Goal: Register for event/course

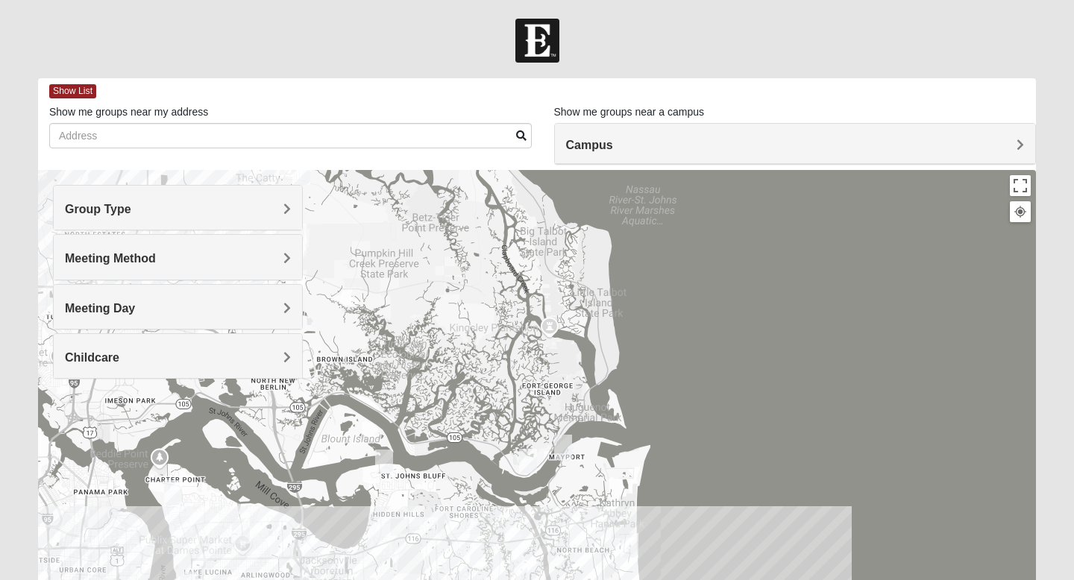
drag, startPoint x: 794, startPoint y: 322, endPoint x: 800, endPoint y: 579, distance: 257.4
click at [800, 579] on div at bounding box center [537, 468] width 998 height 597
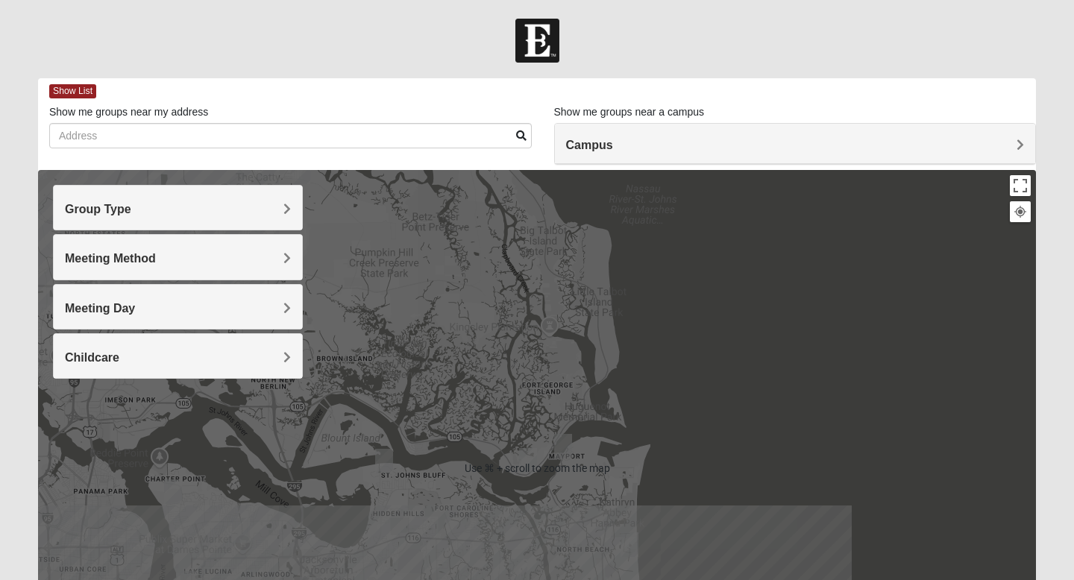
click at [812, 372] on div at bounding box center [537, 468] width 998 height 597
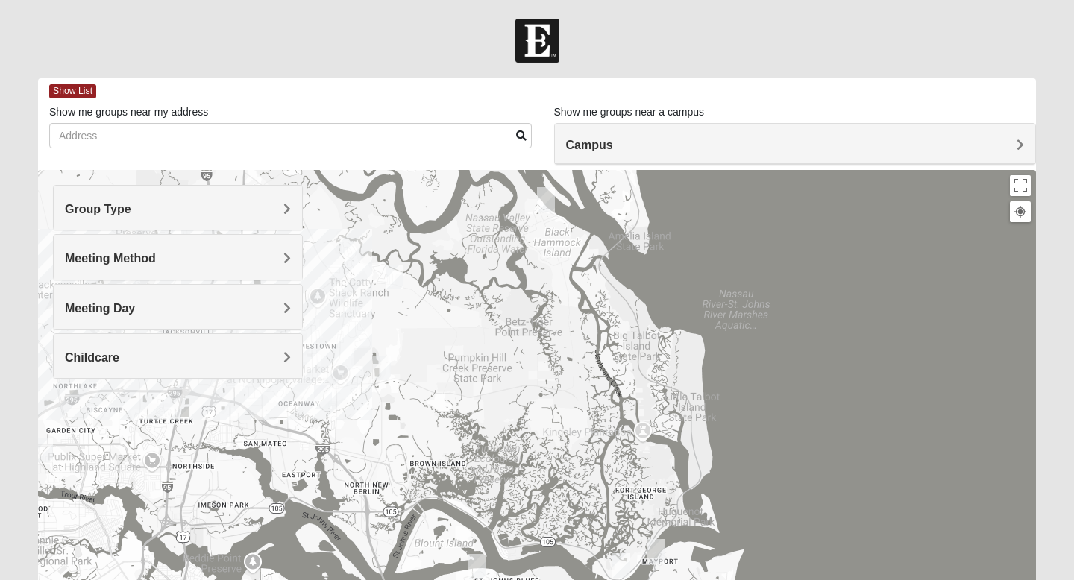
drag, startPoint x: 733, startPoint y: 350, endPoint x: 829, endPoint y: 461, distance: 146.5
click at [829, 461] on div at bounding box center [537, 468] width 998 height 597
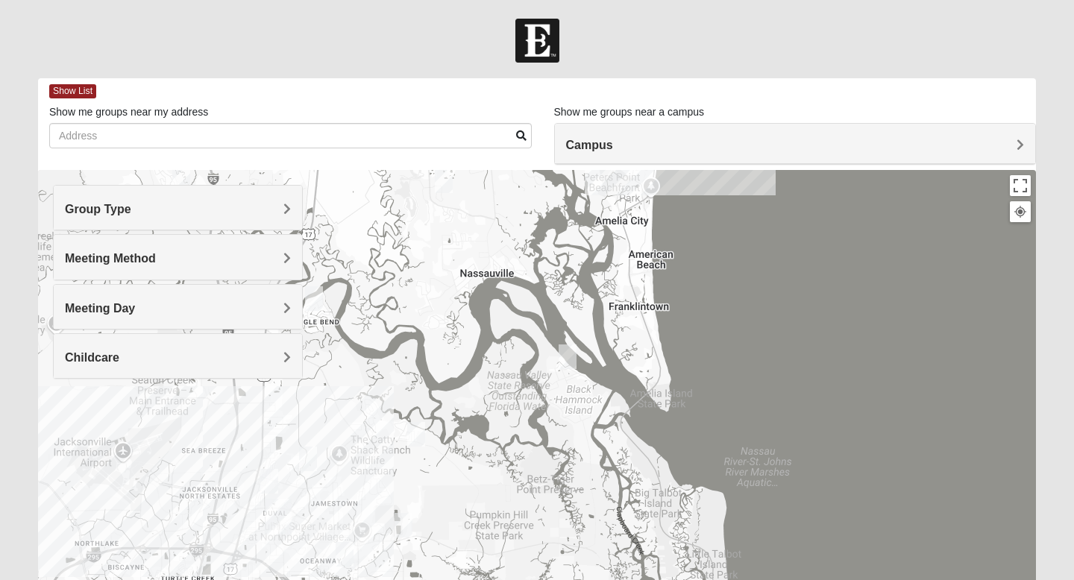
drag, startPoint x: 836, startPoint y: 272, endPoint x: 855, endPoint y: 429, distance: 157.8
click at [855, 429] on div at bounding box center [537, 468] width 998 height 597
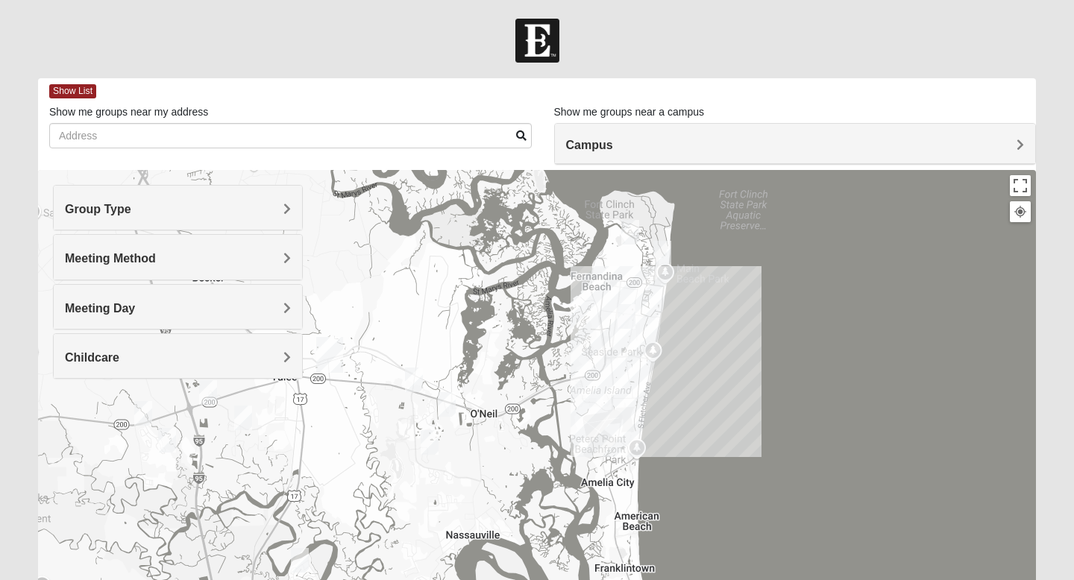
drag, startPoint x: 804, startPoint y: 315, endPoint x: 790, endPoint y: 580, distance: 265.2
click at [790, 580] on div at bounding box center [537, 468] width 998 height 597
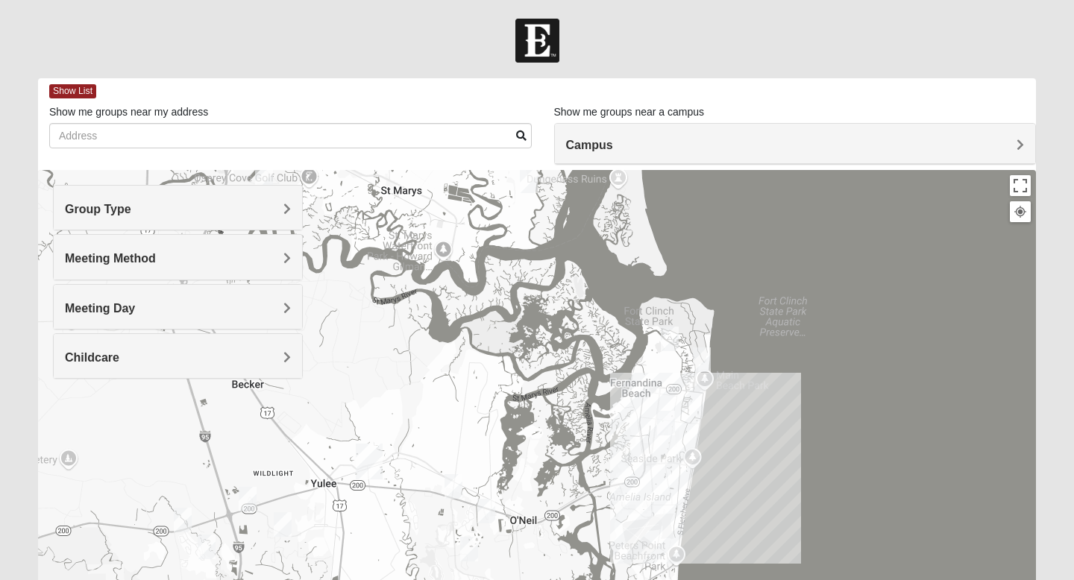
drag, startPoint x: 788, startPoint y: 462, endPoint x: 827, endPoint y: 573, distance: 118.0
click at [827, 573] on div at bounding box center [537, 468] width 998 height 597
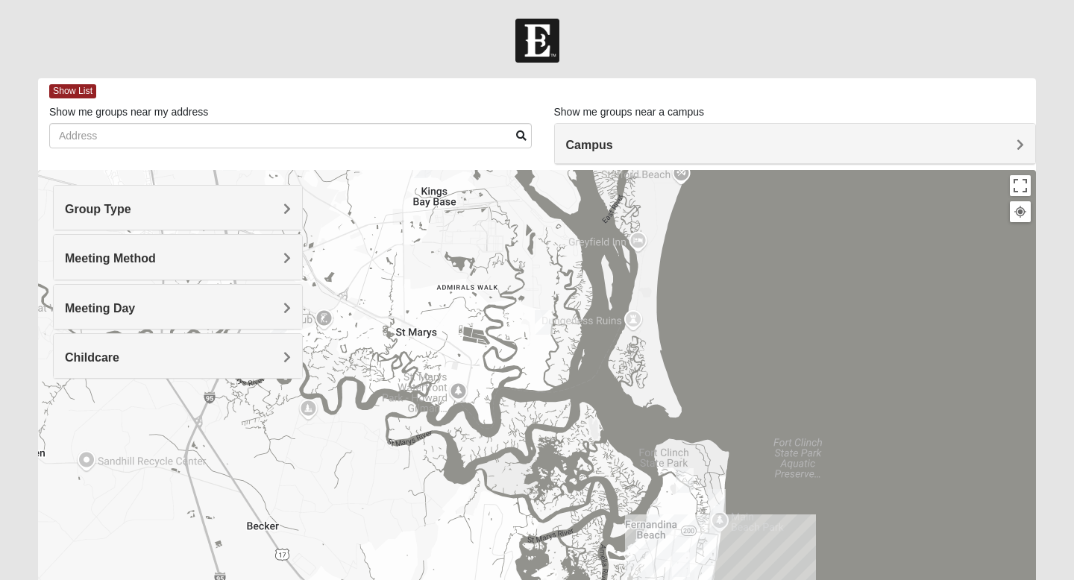
drag, startPoint x: 813, startPoint y: 233, endPoint x: 828, endPoint y: 372, distance: 139.6
click at [828, 372] on div at bounding box center [537, 468] width 998 height 597
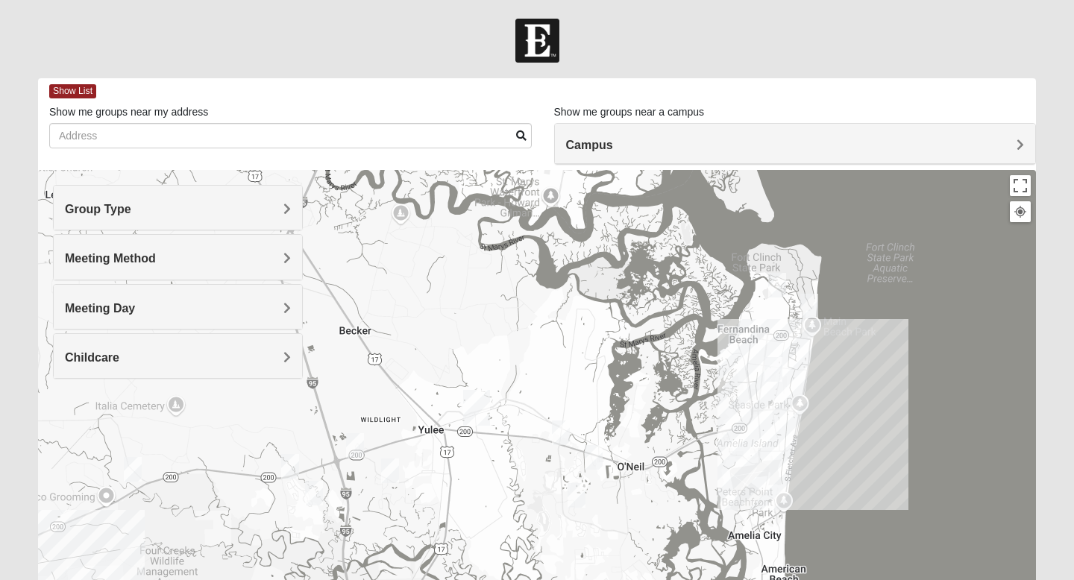
drag, startPoint x: 844, startPoint y: 525, endPoint x: 935, endPoint y: 331, distance: 214.6
click at [935, 331] on div at bounding box center [537, 468] width 998 height 597
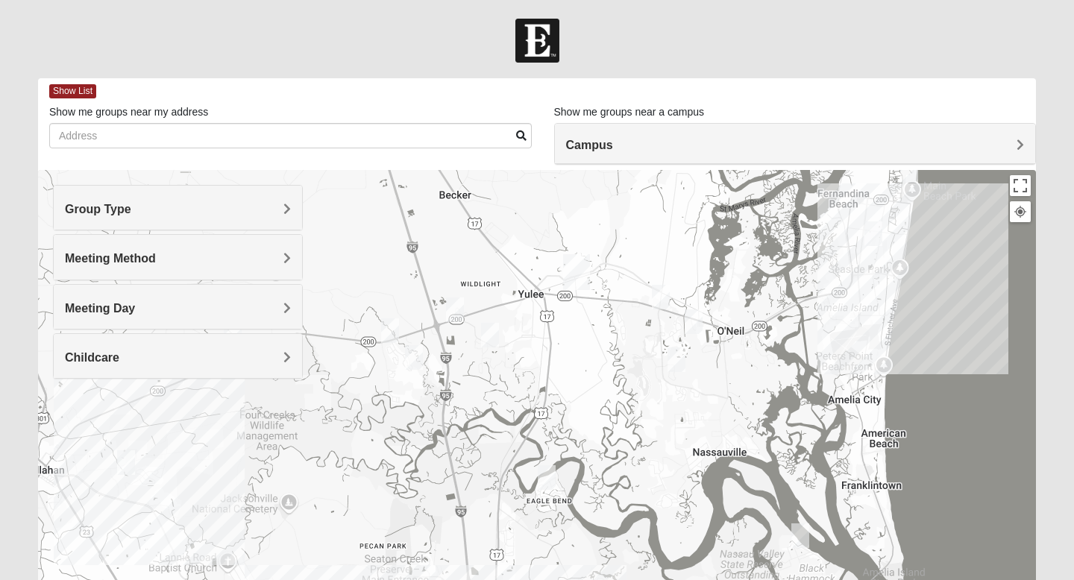
drag, startPoint x: 841, startPoint y: 478, endPoint x: 942, endPoint y: 337, distance: 173.7
click at [942, 337] on div at bounding box center [537, 468] width 998 height 597
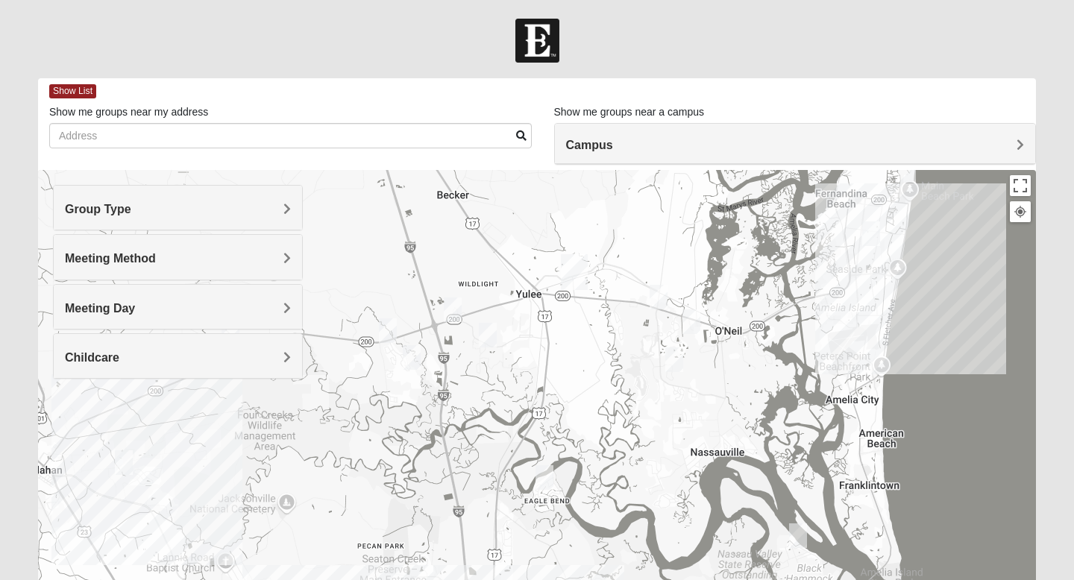
click at [178, 305] on h4 "Meeting Day" at bounding box center [178, 308] width 226 height 14
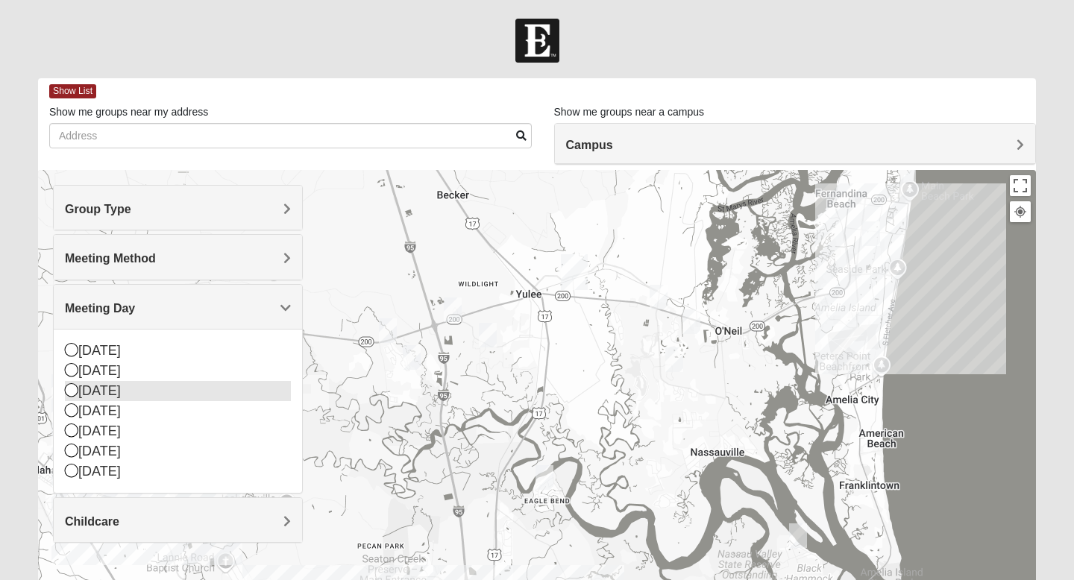
click at [160, 383] on div "[DATE]" at bounding box center [178, 391] width 226 height 20
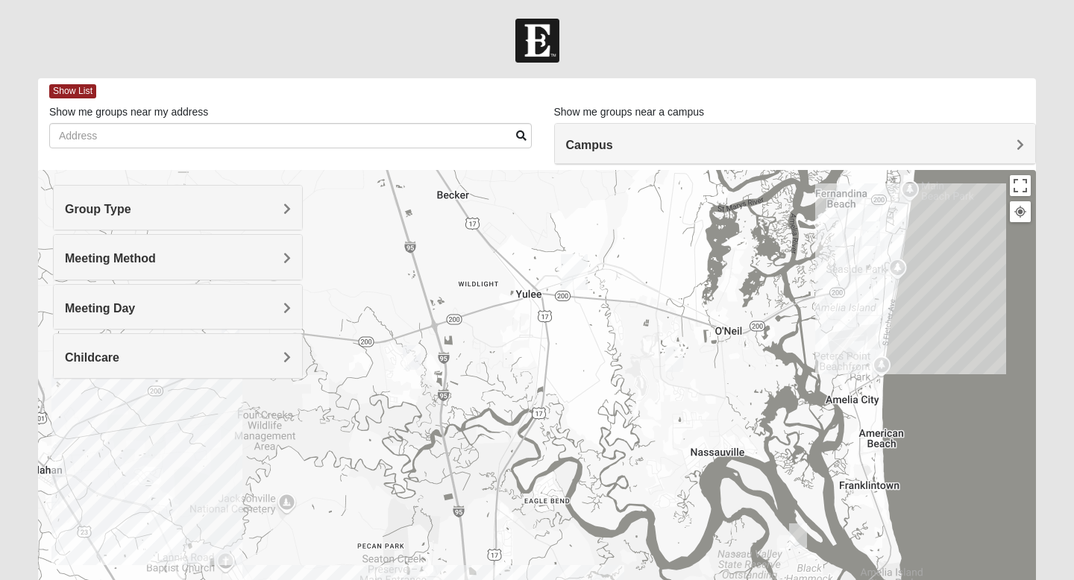
click at [410, 357] on img "Womens Little 32097" at bounding box center [412, 357] width 18 height 25
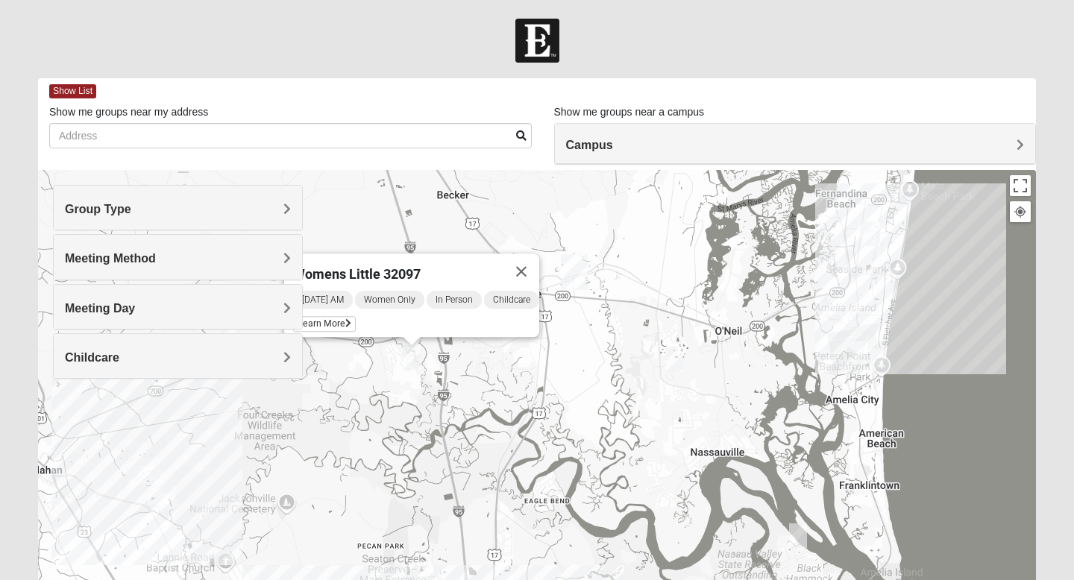
click at [673, 365] on img "Mens Strickenburg 32097" at bounding box center [674, 360] width 18 height 25
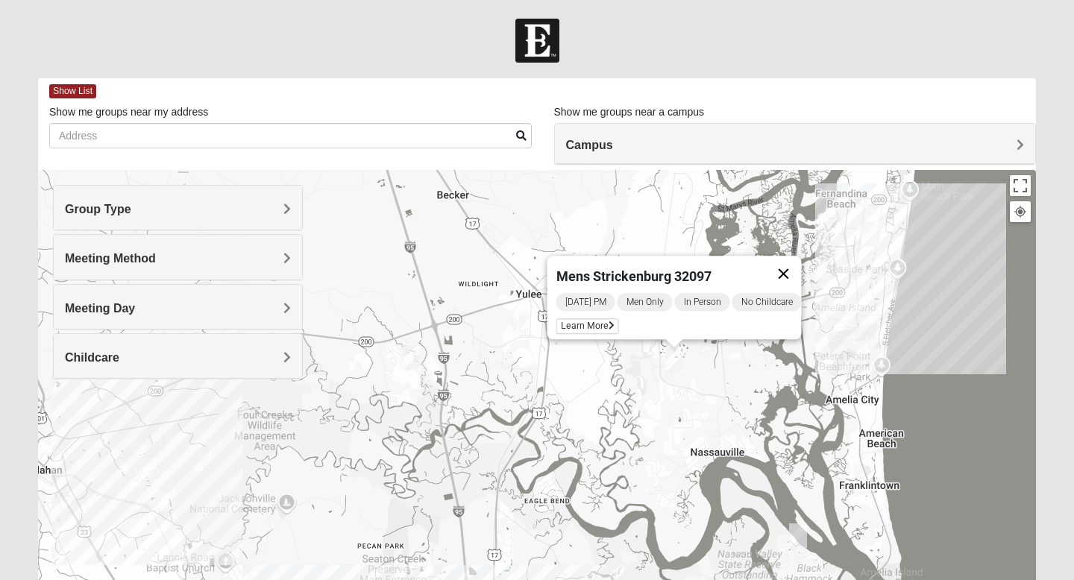
click at [799, 269] on button "Close" at bounding box center [784, 274] width 36 height 36
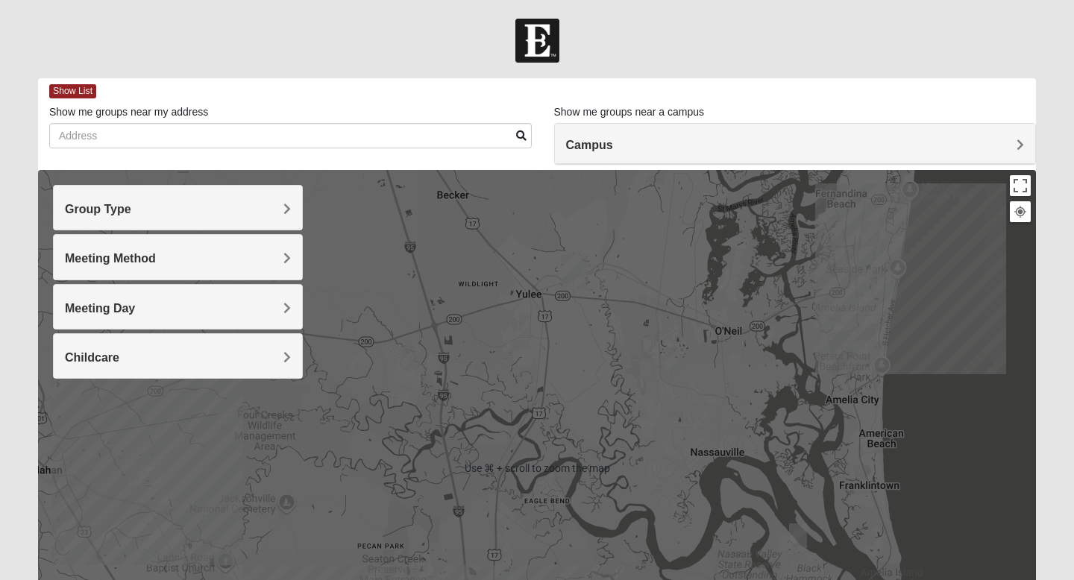
scroll to position [1, 0]
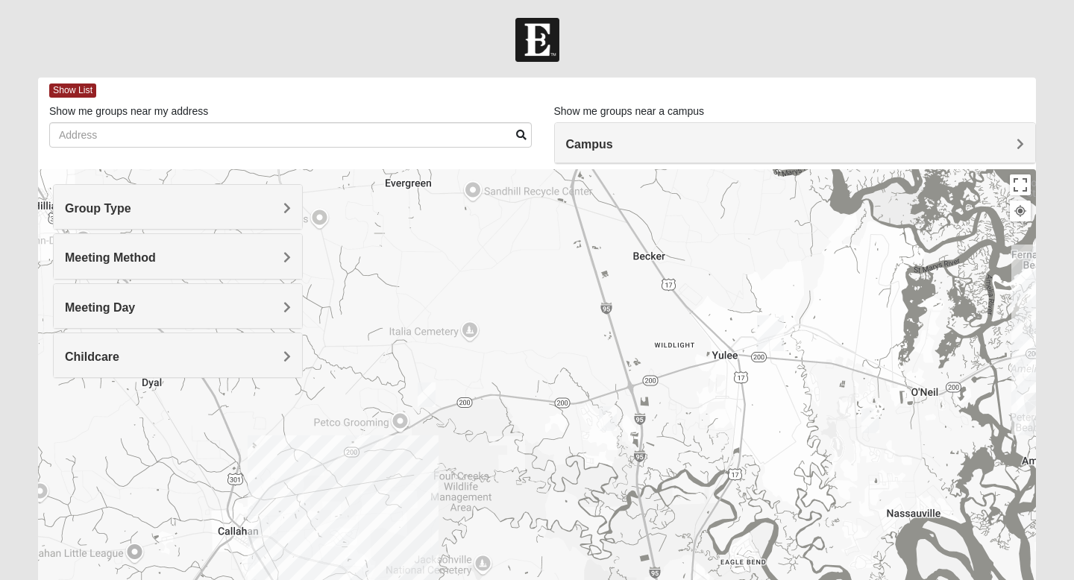
drag, startPoint x: 510, startPoint y: 367, endPoint x: 707, endPoint y: 430, distance: 207.4
click at [707, 430] on div at bounding box center [537, 467] width 998 height 597
click at [432, 399] on img "Mixed Johnson 32011" at bounding box center [427, 395] width 18 height 25
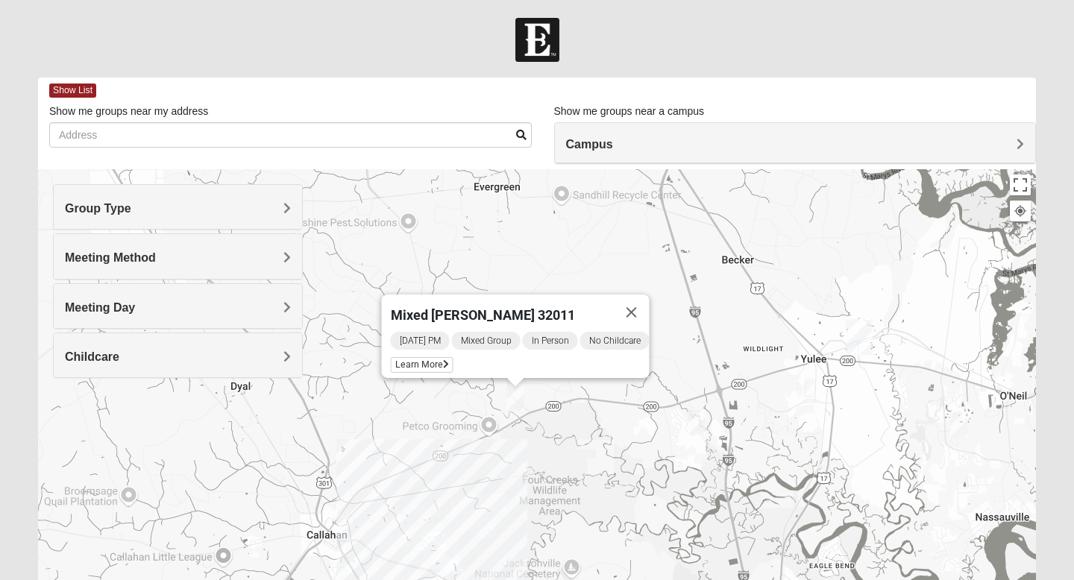
drag, startPoint x: 476, startPoint y: 417, endPoint x: 567, endPoint y: 421, distance: 91.1
click at [567, 421] on div "Mixed [PERSON_NAME] 32011 [DATE] PM Mixed Group In Person No Childcare Learn Mo…" at bounding box center [537, 467] width 998 height 597
click at [440, 357] on span "Learn More" at bounding box center [422, 365] width 63 height 16
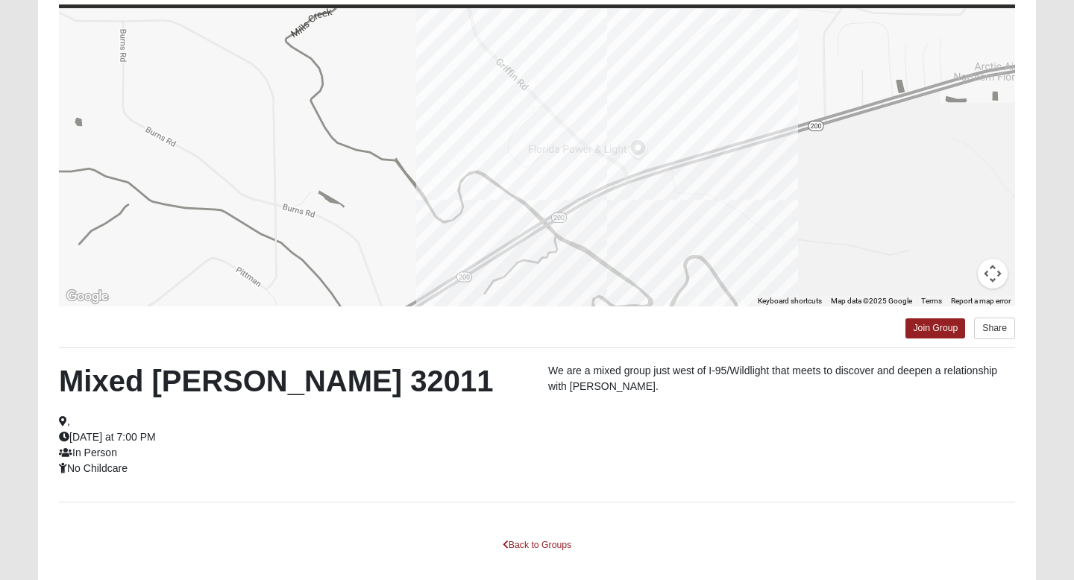
scroll to position [129, 0]
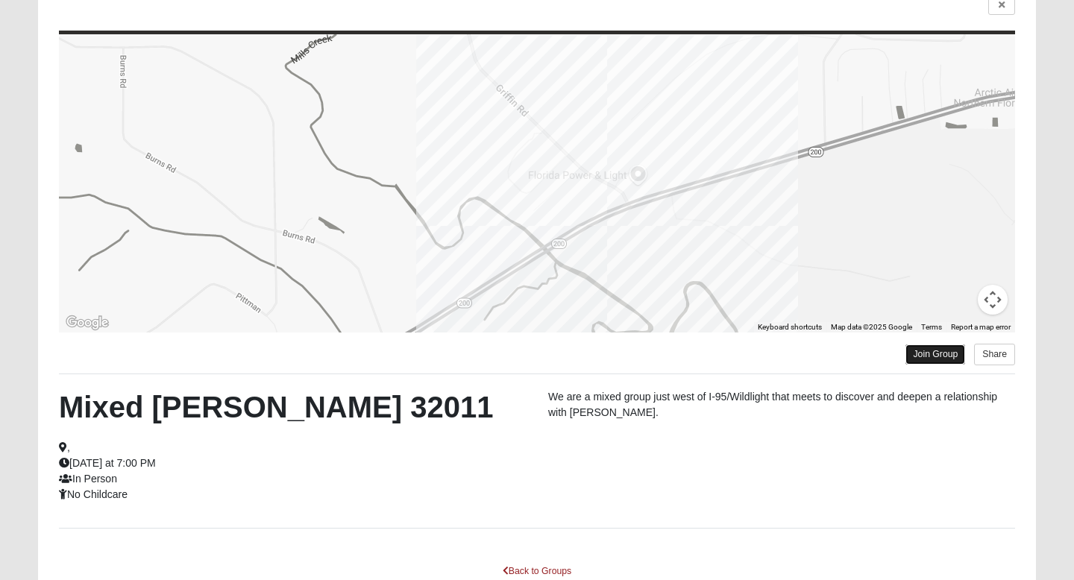
click at [936, 351] on link "Join Group" at bounding box center [936, 355] width 60 height 20
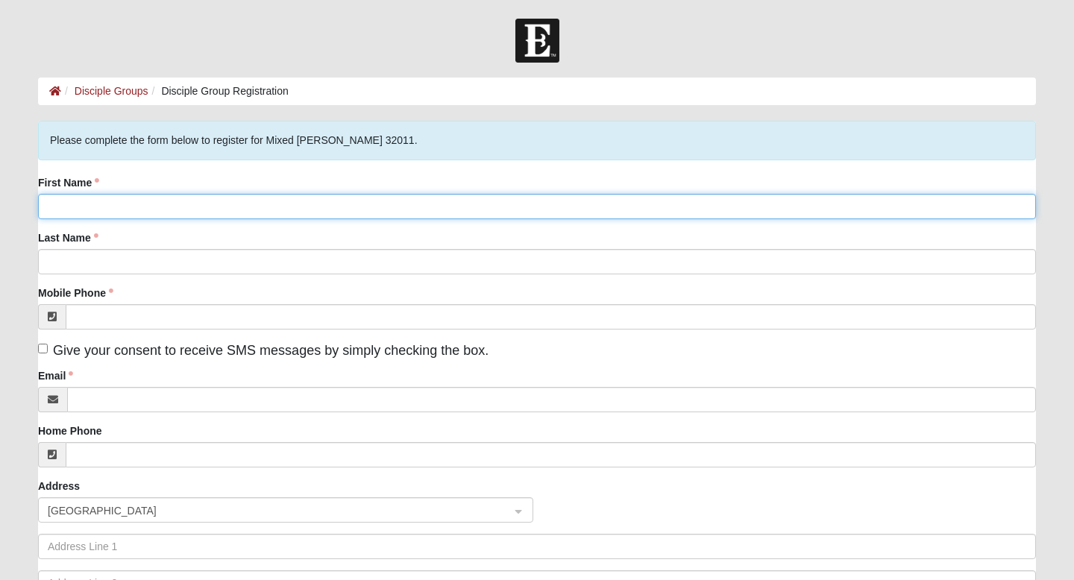
click at [169, 204] on input "First Name" at bounding box center [537, 206] width 998 height 25
type input "[PERSON_NAME]"
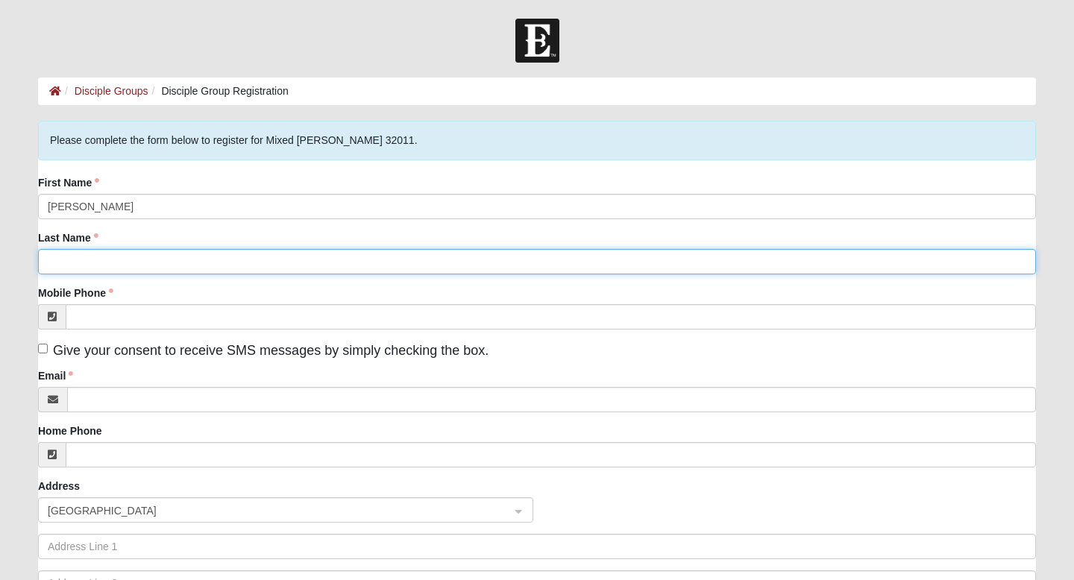
click at [93, 255] on input "Last Name" at bounding box center [537, 261] width 998 height 25
type input "Listor"
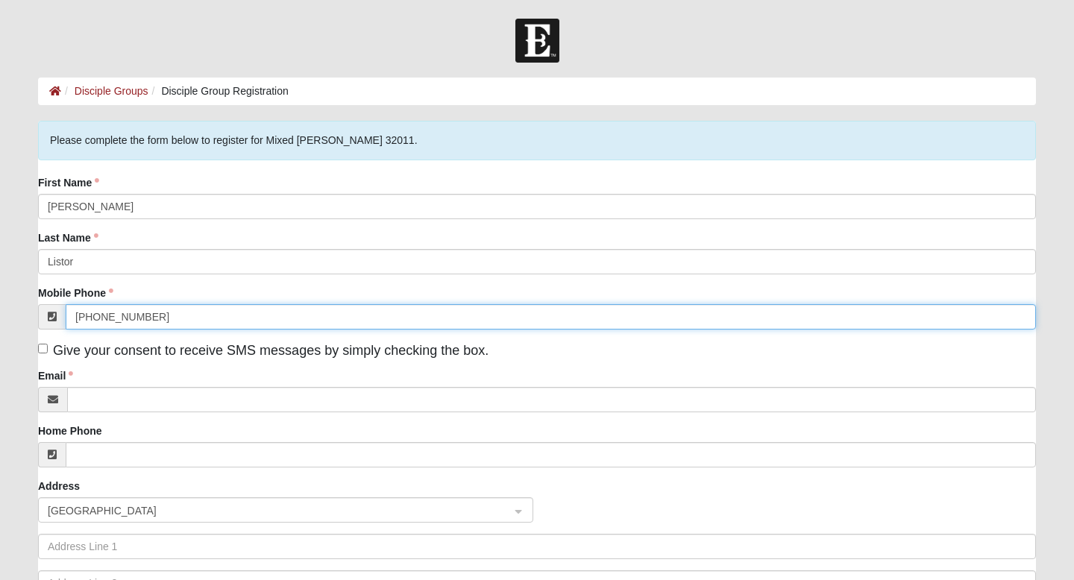
type input "(570) 801-4112"
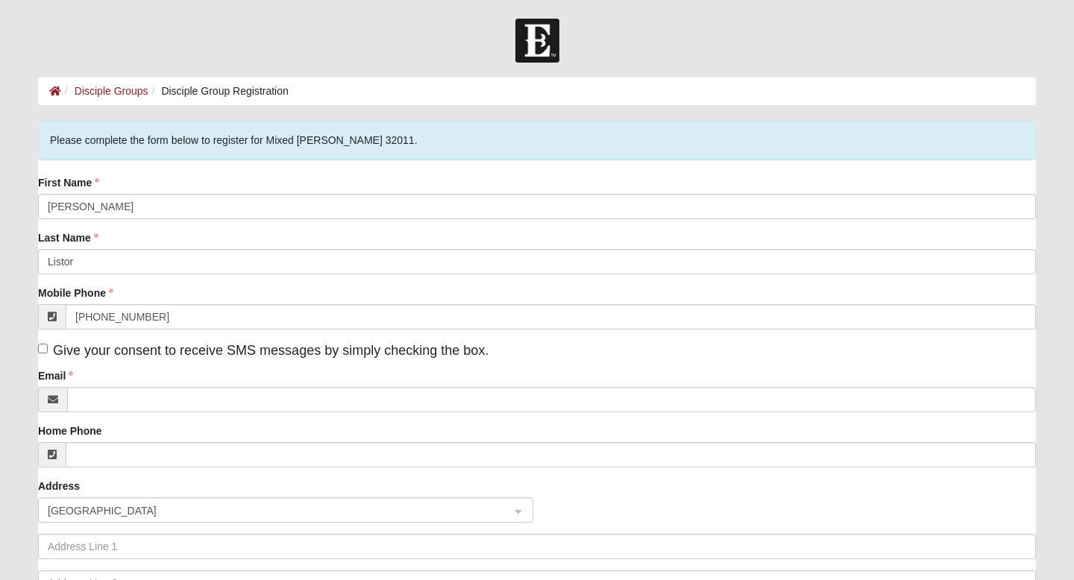
click at [49, 353] on label "Give your consent to receive SMS messages by simply checking the box." at bounding box center [263, 351] width 451 height 20
click at [48, 353] on input "Give your consent to receive SMS messages by simply checking the box." at bounding box center [43, 349] width 10 height 10
checkbox input "true"
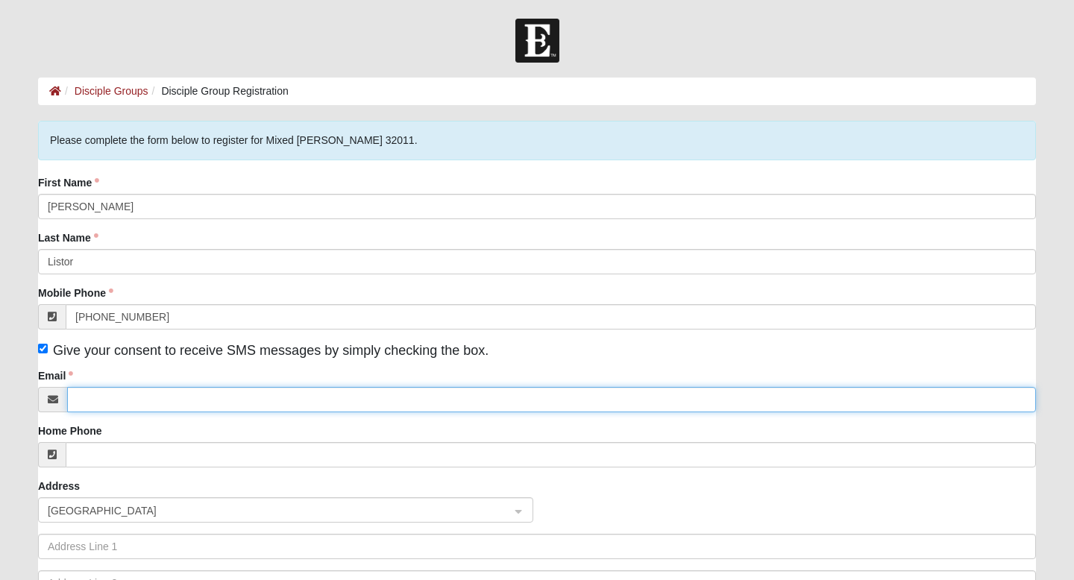
click at [113, 387] on input "Email" at bounding box center [551, 399] width 969 height 25
type input "liz.listor@coe22.com"
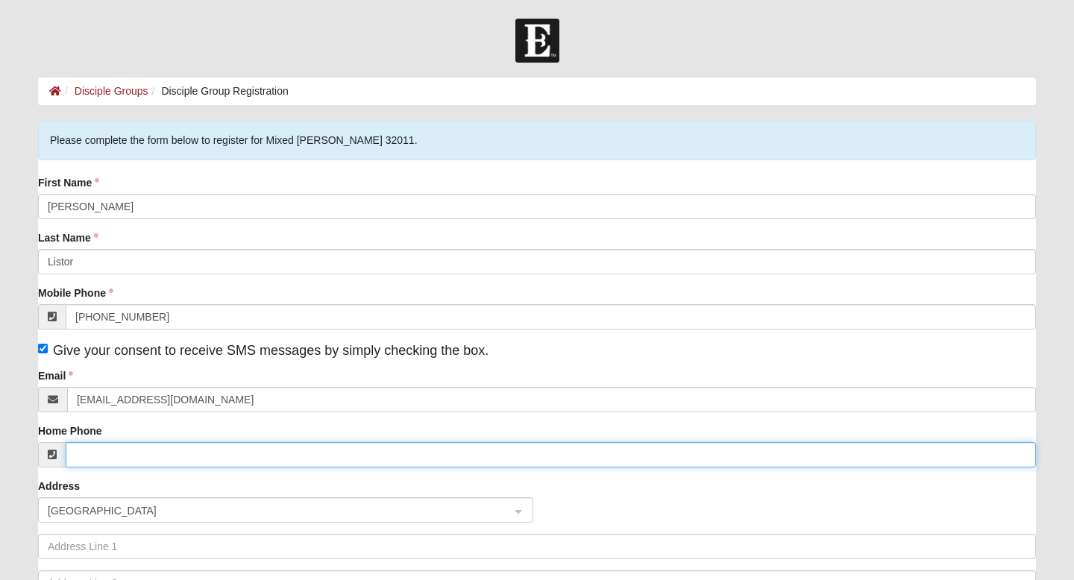
click at [120, 459] on input "Home Phone" at bounding box center [551, 454] width 971 height 25
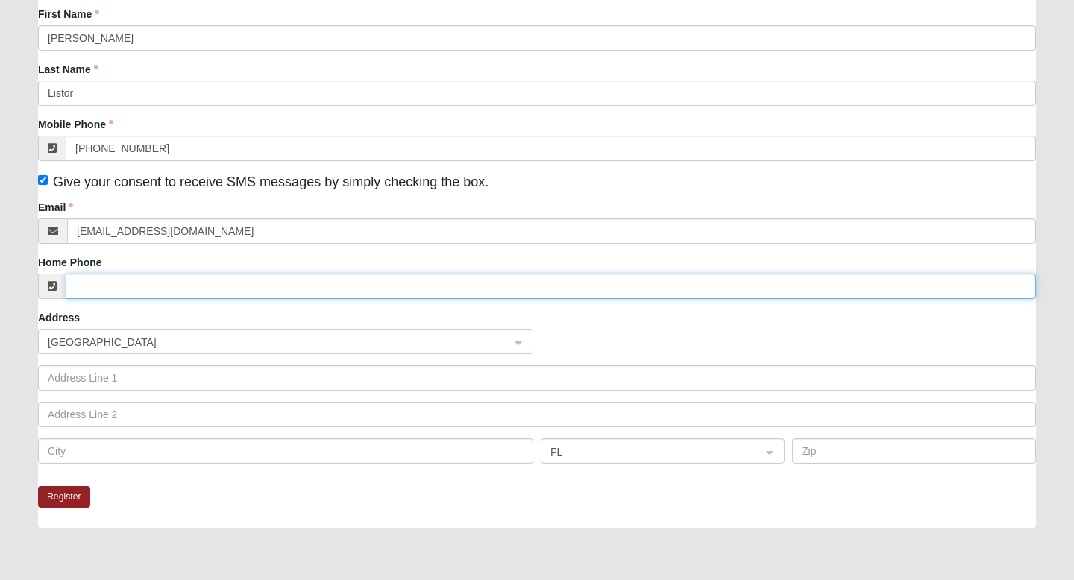
scroll to position [169, 0]
type input "(570) 801-4112"
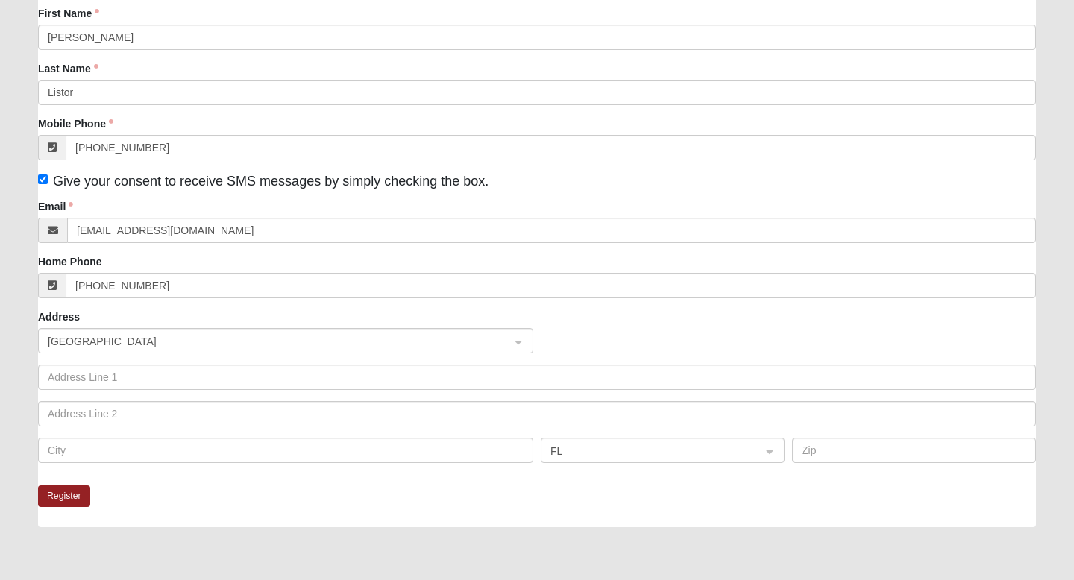
click at [324, 257] on div "Home Phone (570) 801-4112" at bounding box center [537, 276] width 998 height 44
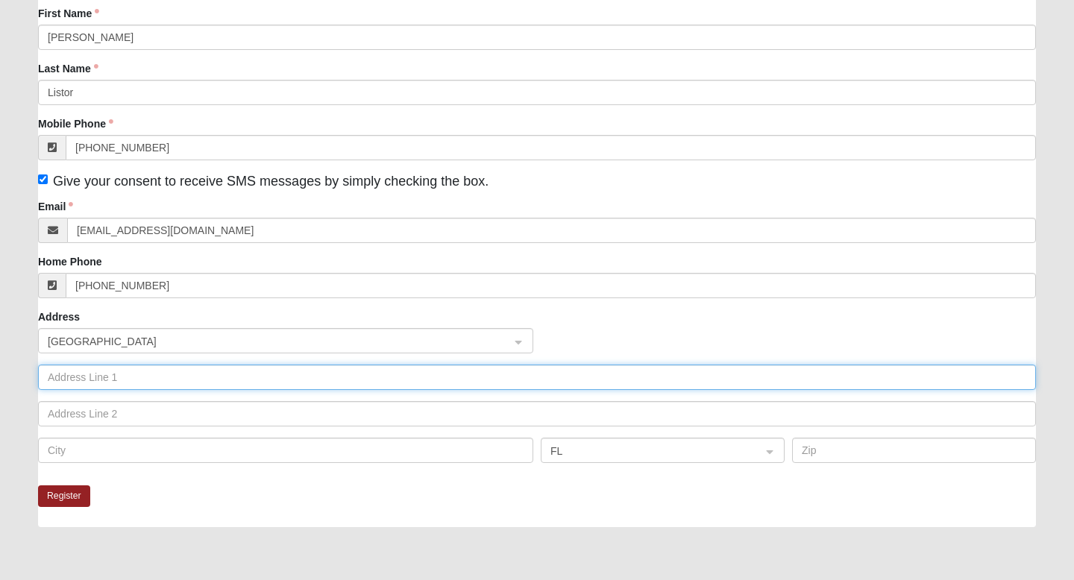
click at [184, 383] on input "text" at bounding box center [537, 377] width 998 height 25
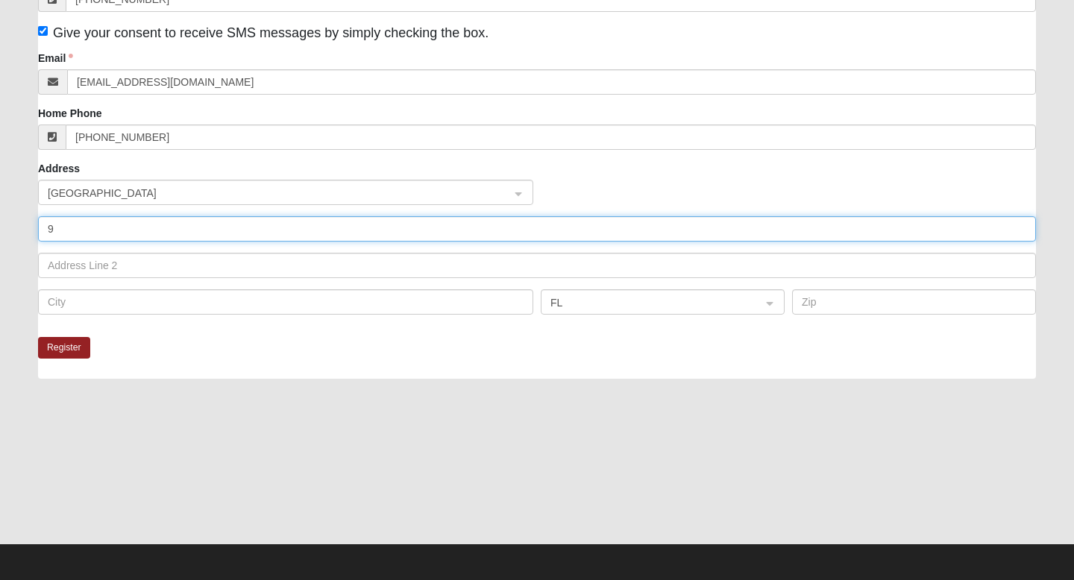
scroll to position [320, 0]
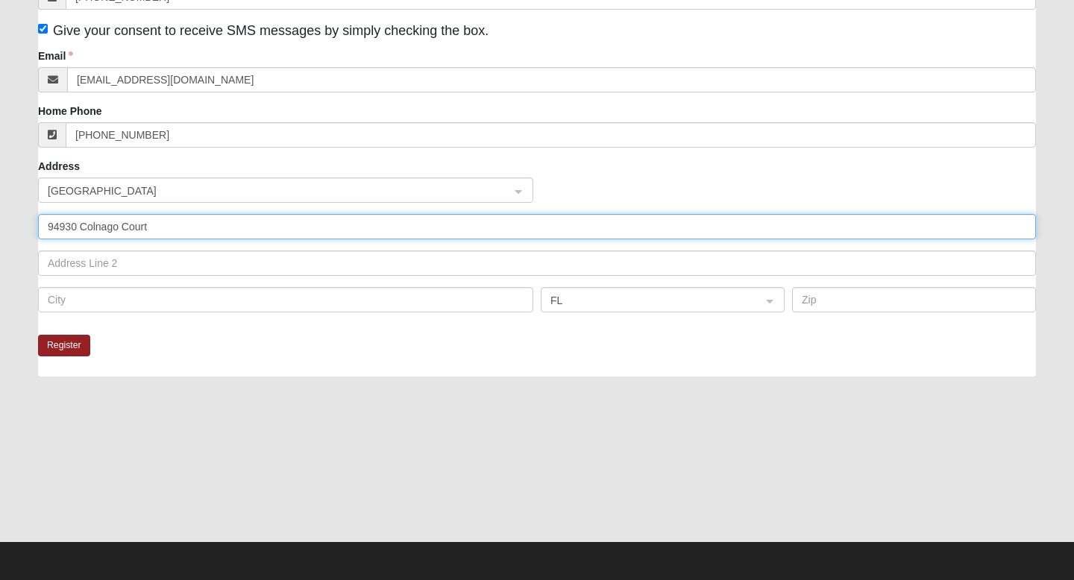
type input "94930 Colnago Court"
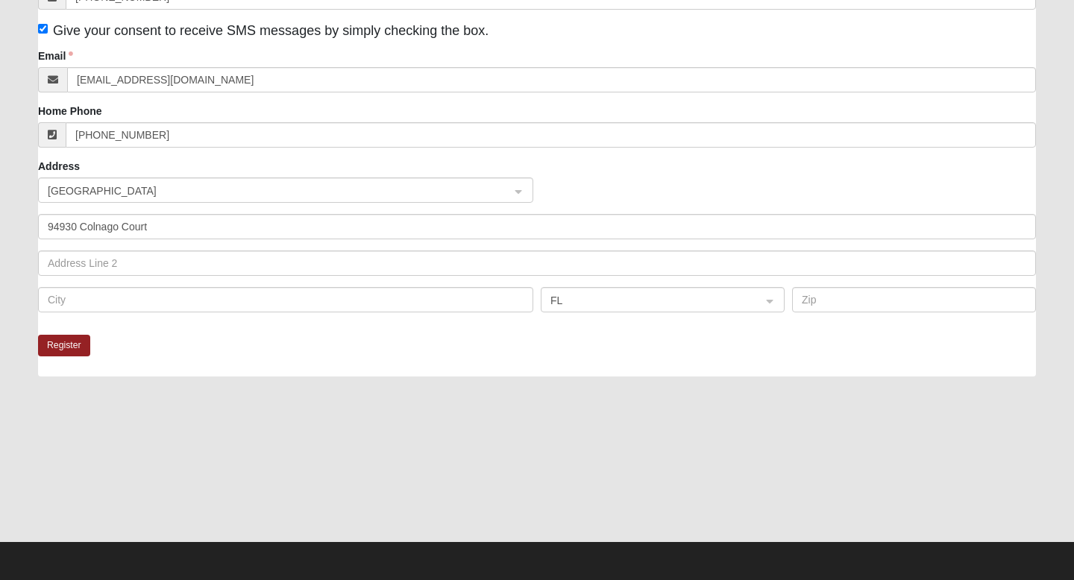
click at [133, 314] on div "FL" at bounding box center [537, 305] width 1006 height 37
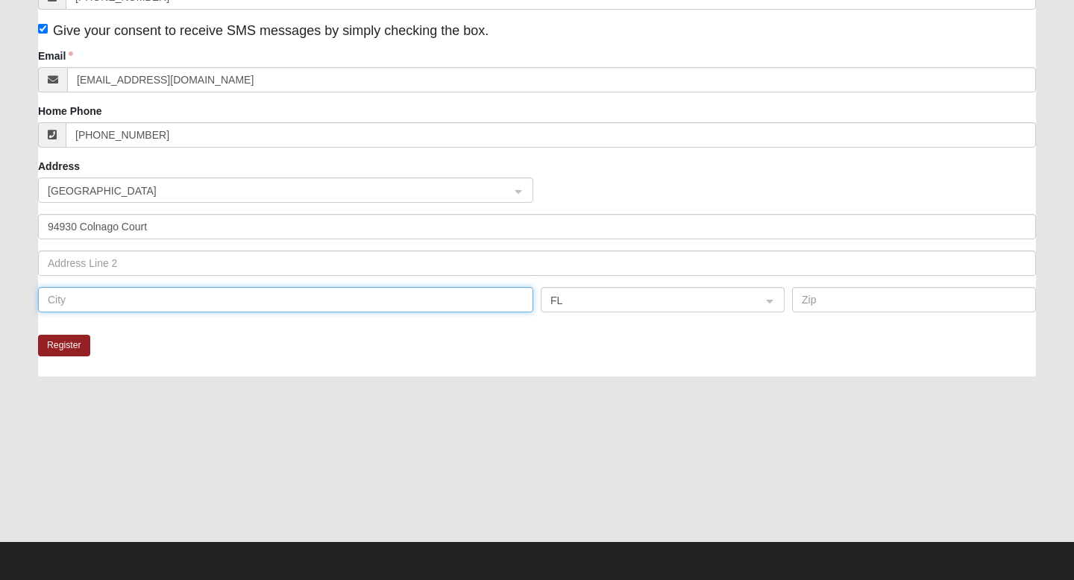
click at [131, 300] on input "text" at bounding box center [285, 299] width 495 height 25
type input "G"
type input "Fernandina Beach"
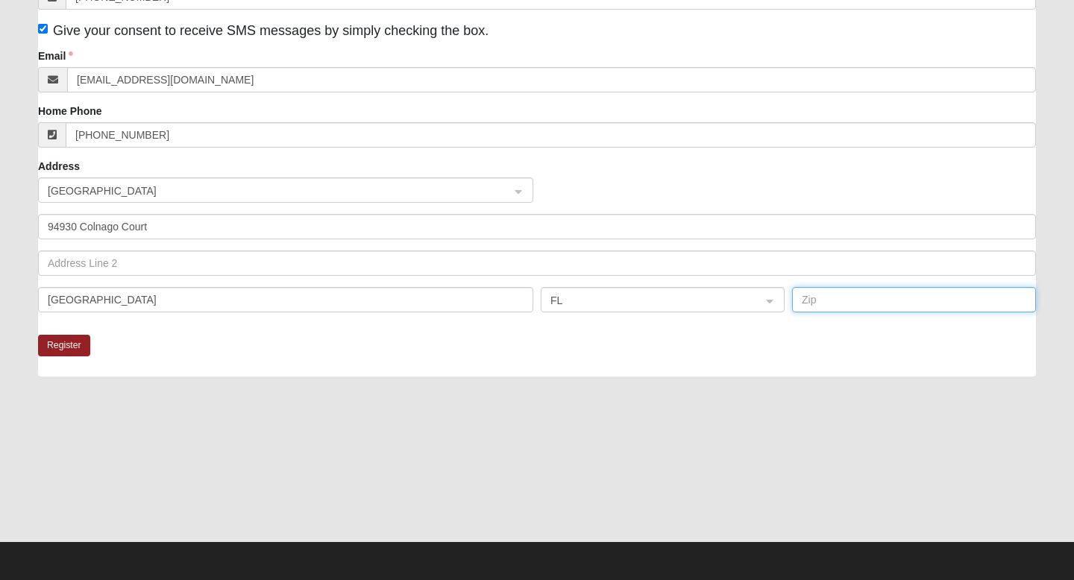
click at [822, 290] on input "text" at bounding box center [914, 299] width 244 height 25
type input "32034"
click at [804, 436] on div at bounding box center [537, 466] width 998 height 149
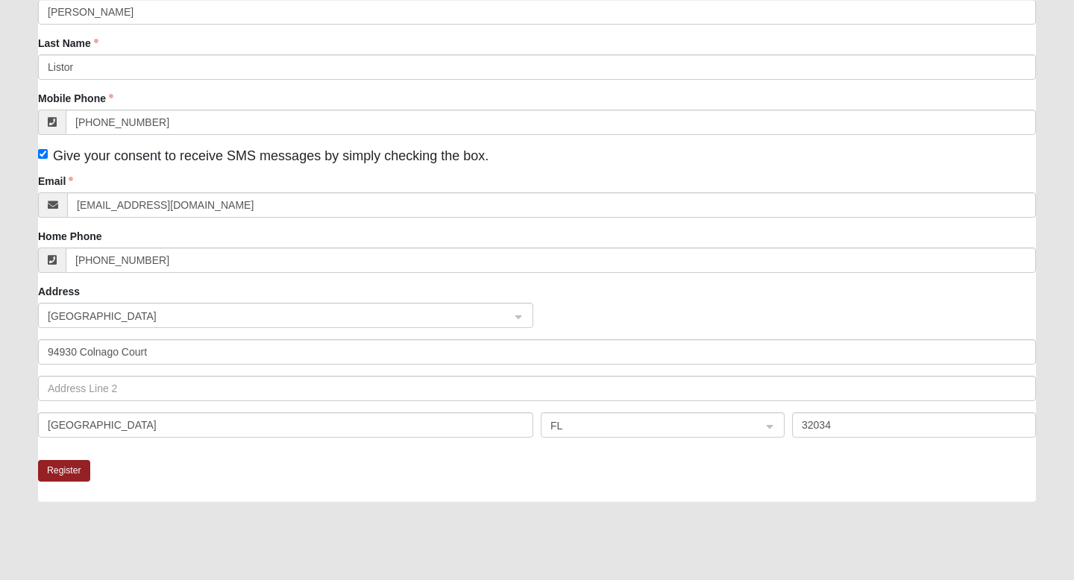
scroll to position [222, 0]
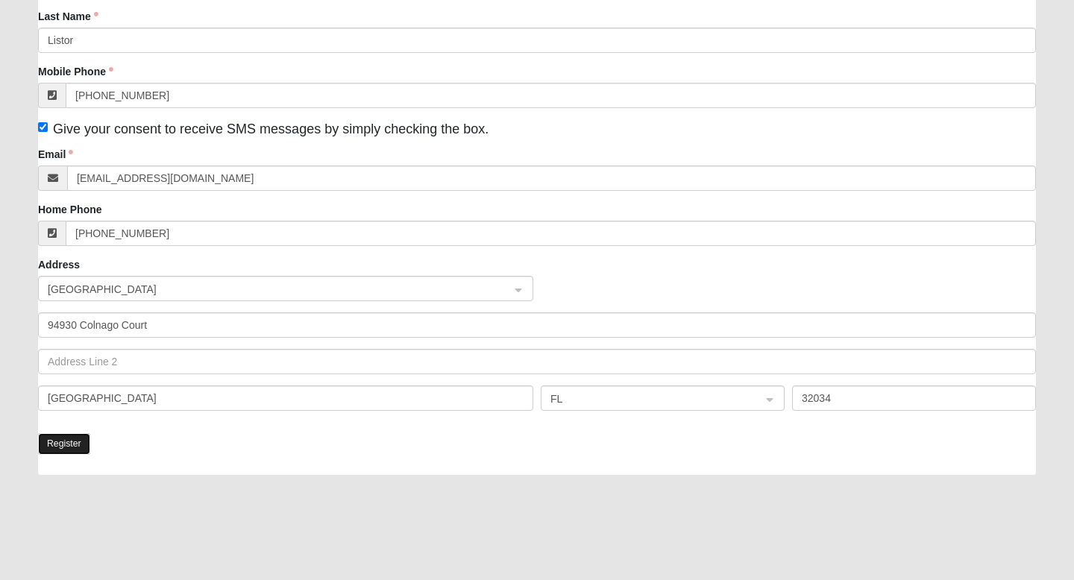
click at [72, 442] on button "Register" at bounding box center [64, 444] width 52 height 22
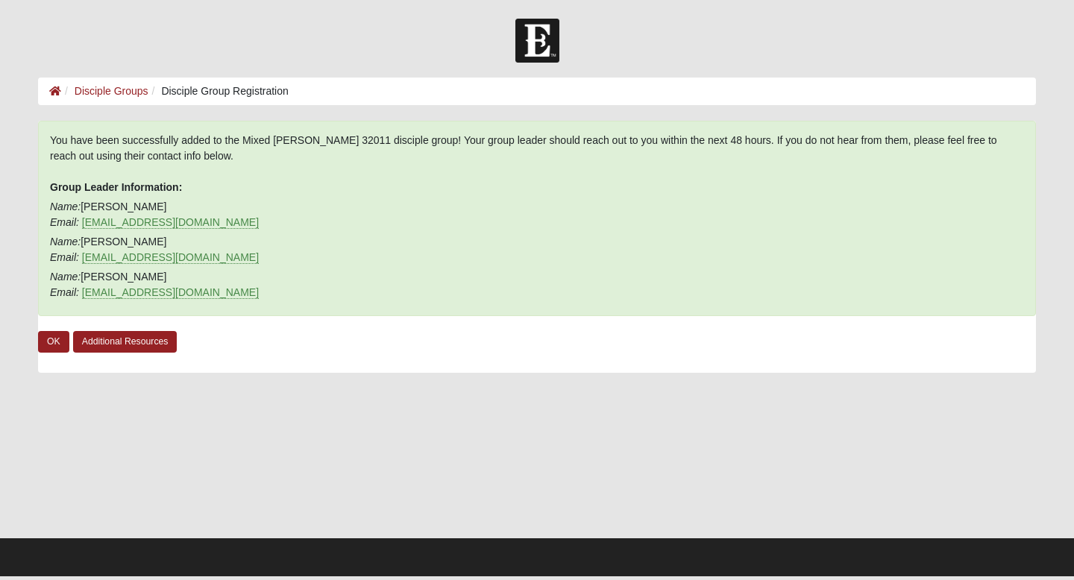
scroll to position [0, 0]
